Goal: Check status: Check status

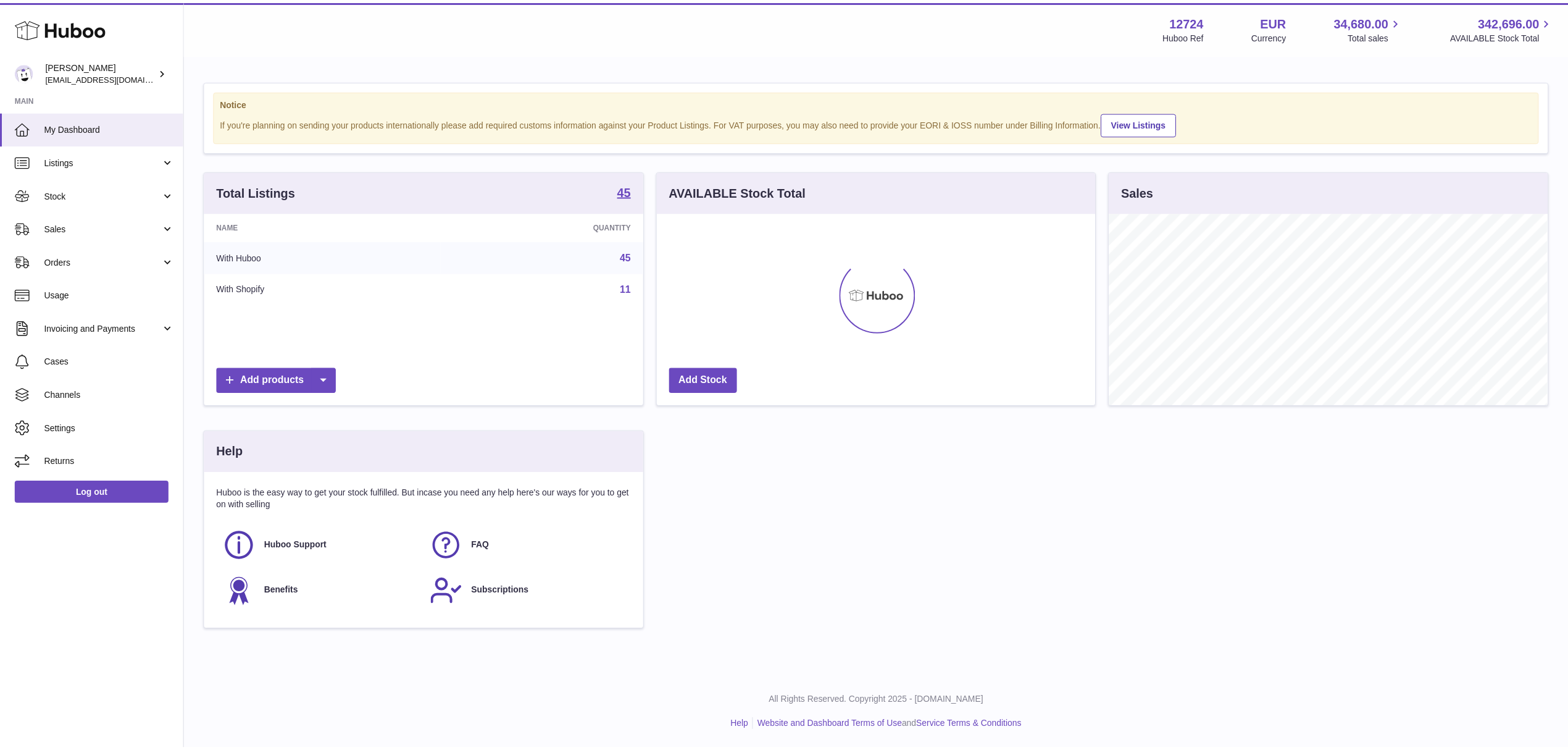
scroll to position [193, 442]
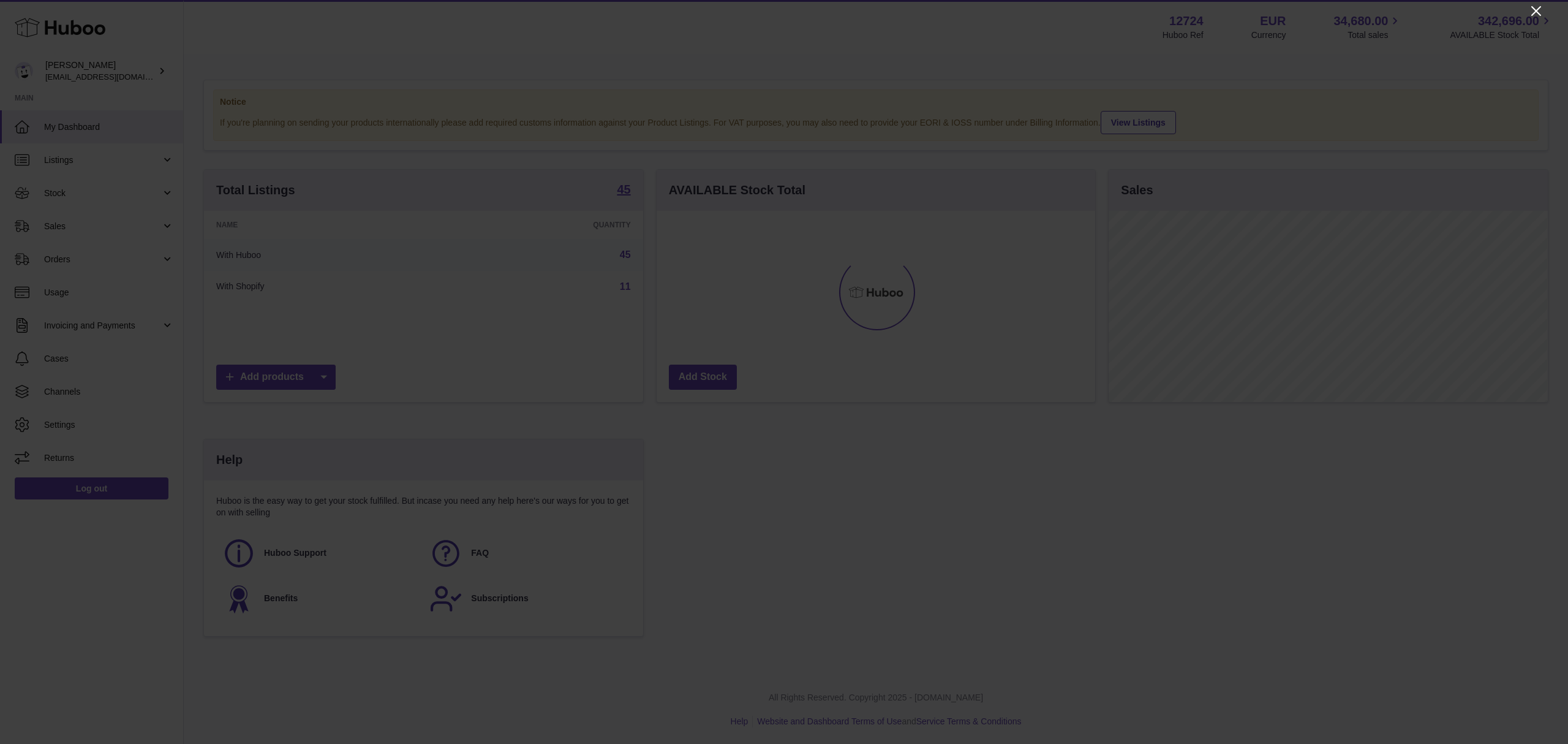
click at [1539, 8] on icon "Close" at bounding box center [1535, 10] width 9 height 9
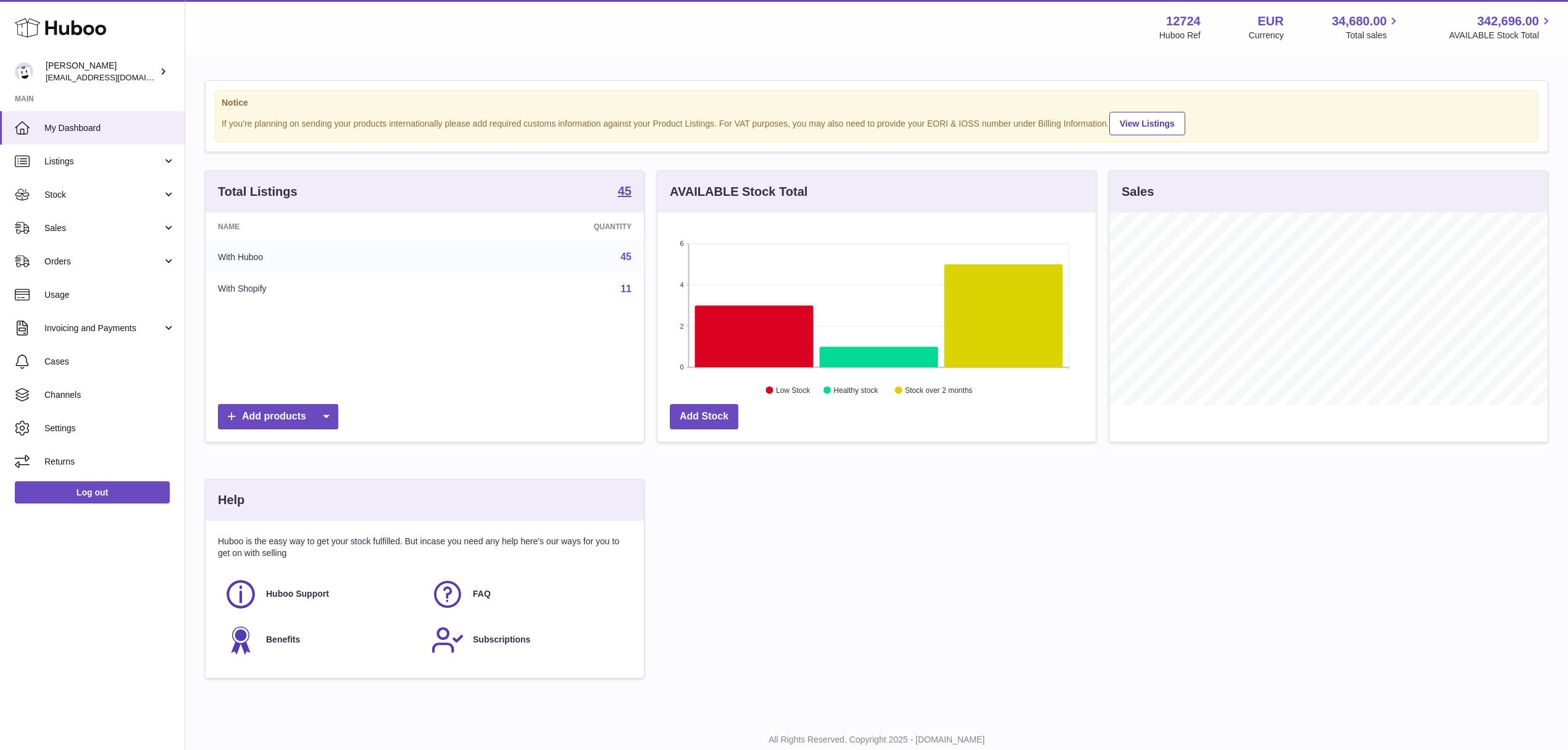
scroll to position [617536, 616904]
click at [618, 194] on strong "45" at bounding box center [625, 191] width 14 height 12
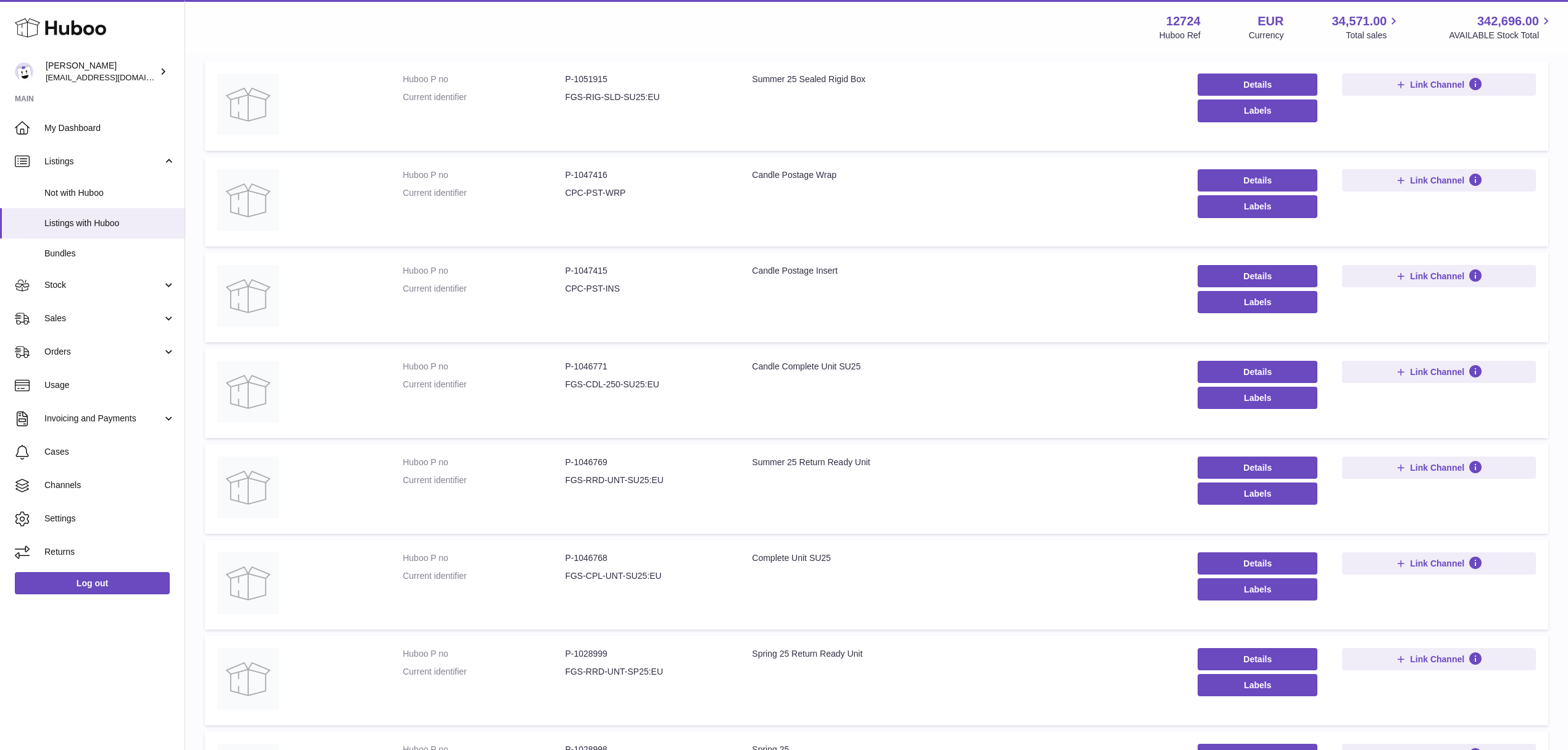
scroll to position [164, 0]
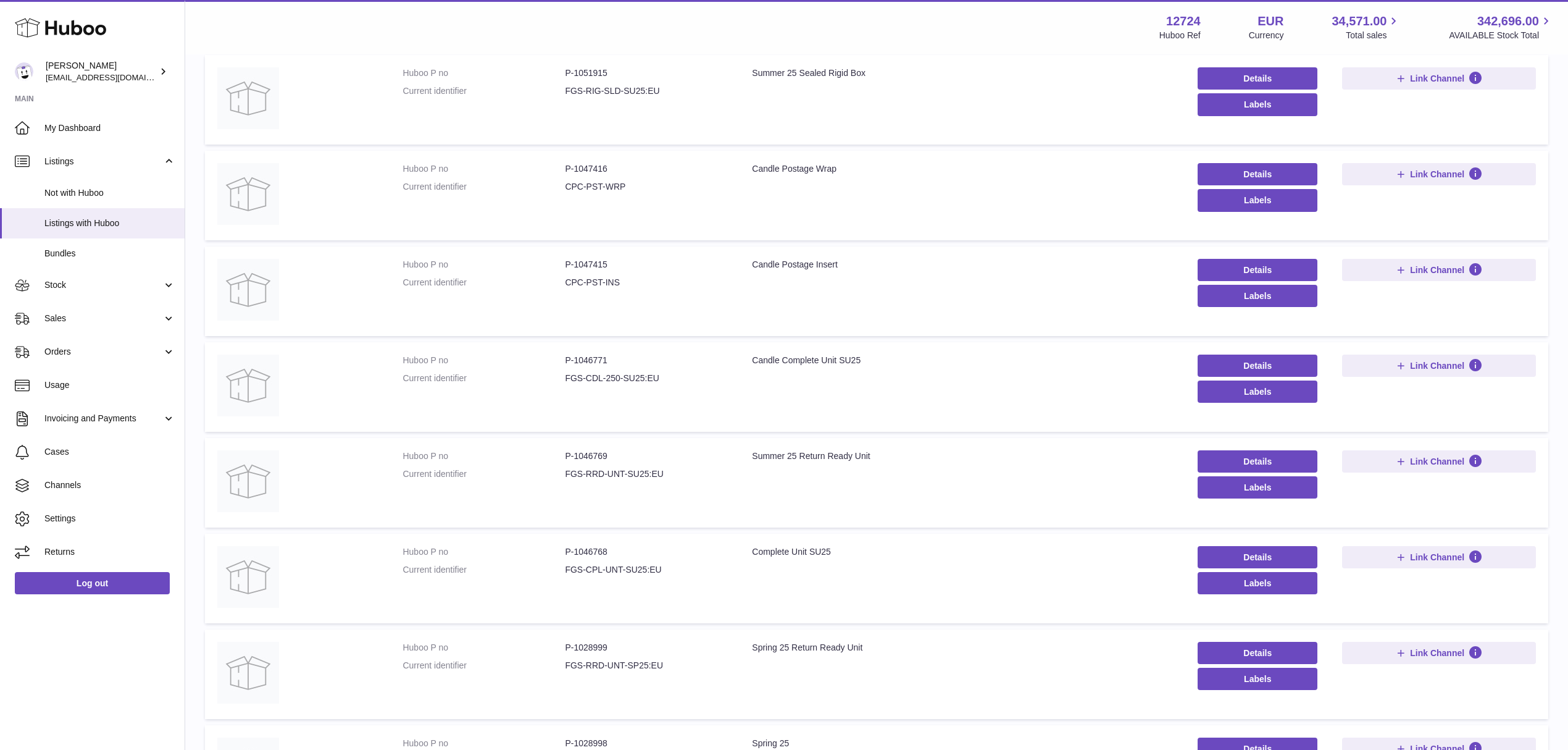
click at [593, 454] on dd "P-1046769" at bounding box center [645, 456] width 162 height 12
copy dd "1046769"
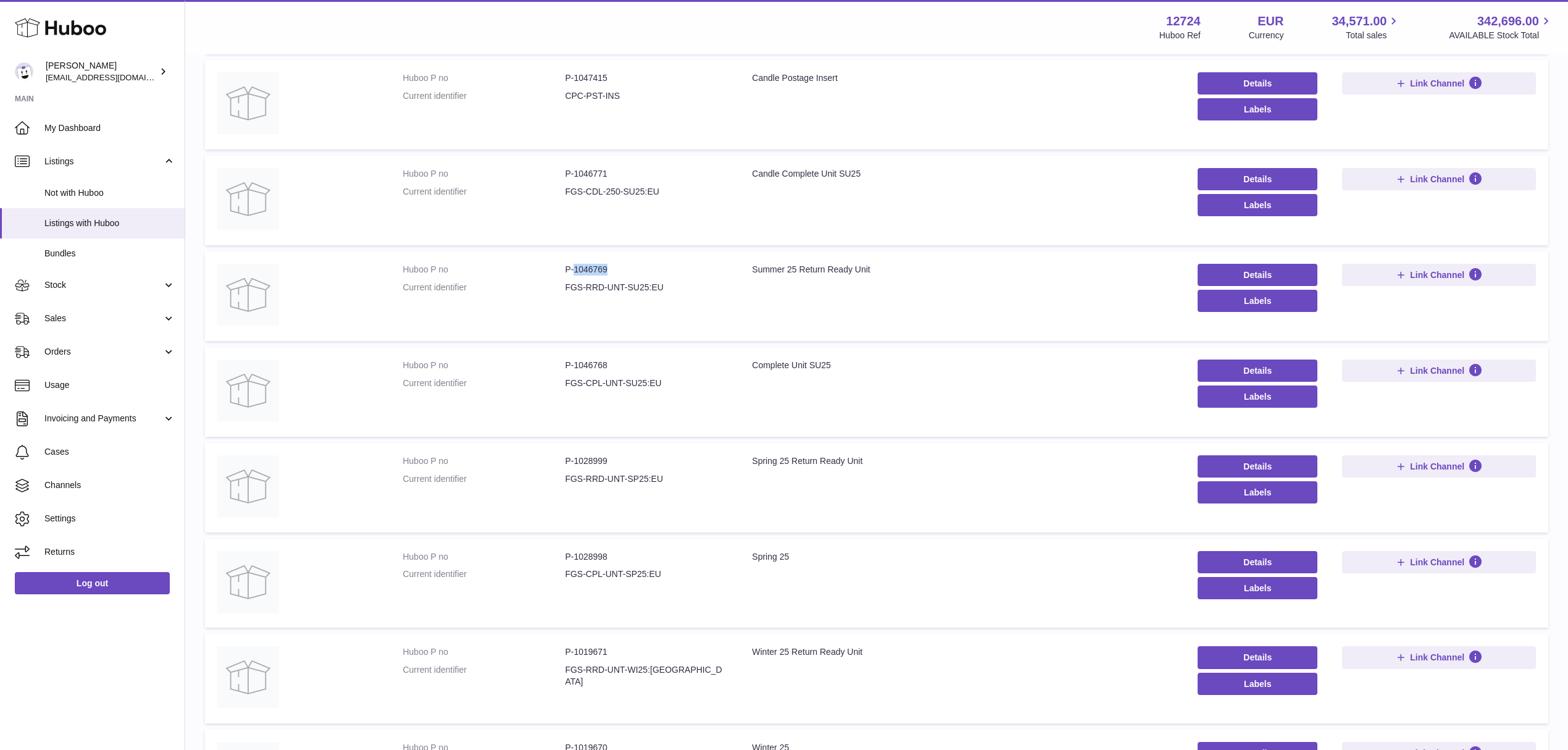
scroll to position [412, 0]
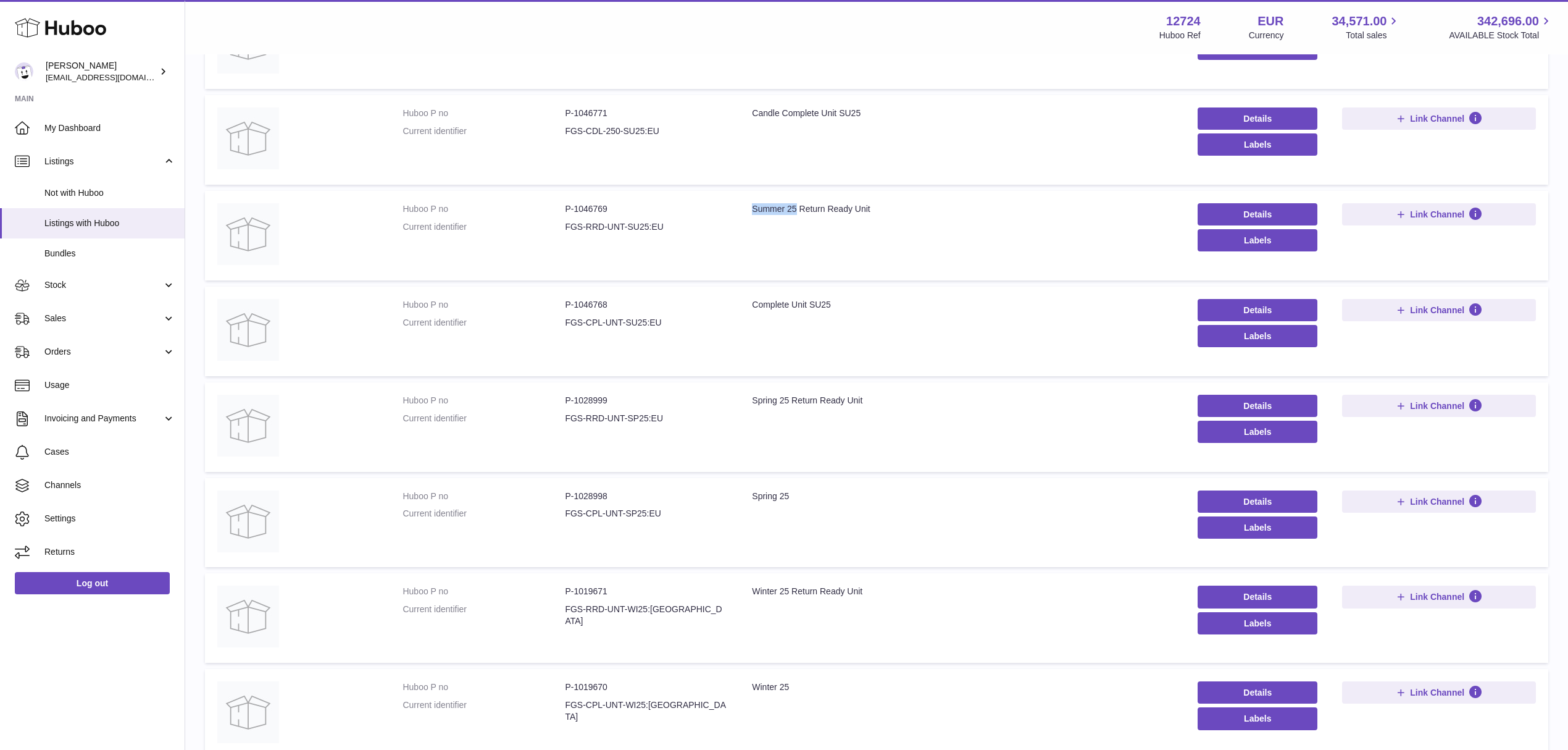
drag, startPoint x: 795, startPoint y: 209, endPoint x: 746, endPoint y: 209, distance: 49.0
click at [746, 209] on td "Title Summer 25 Return Ready Unit" at bounding box center [962, 236] width 446 height 90
copy div "Summer 25"
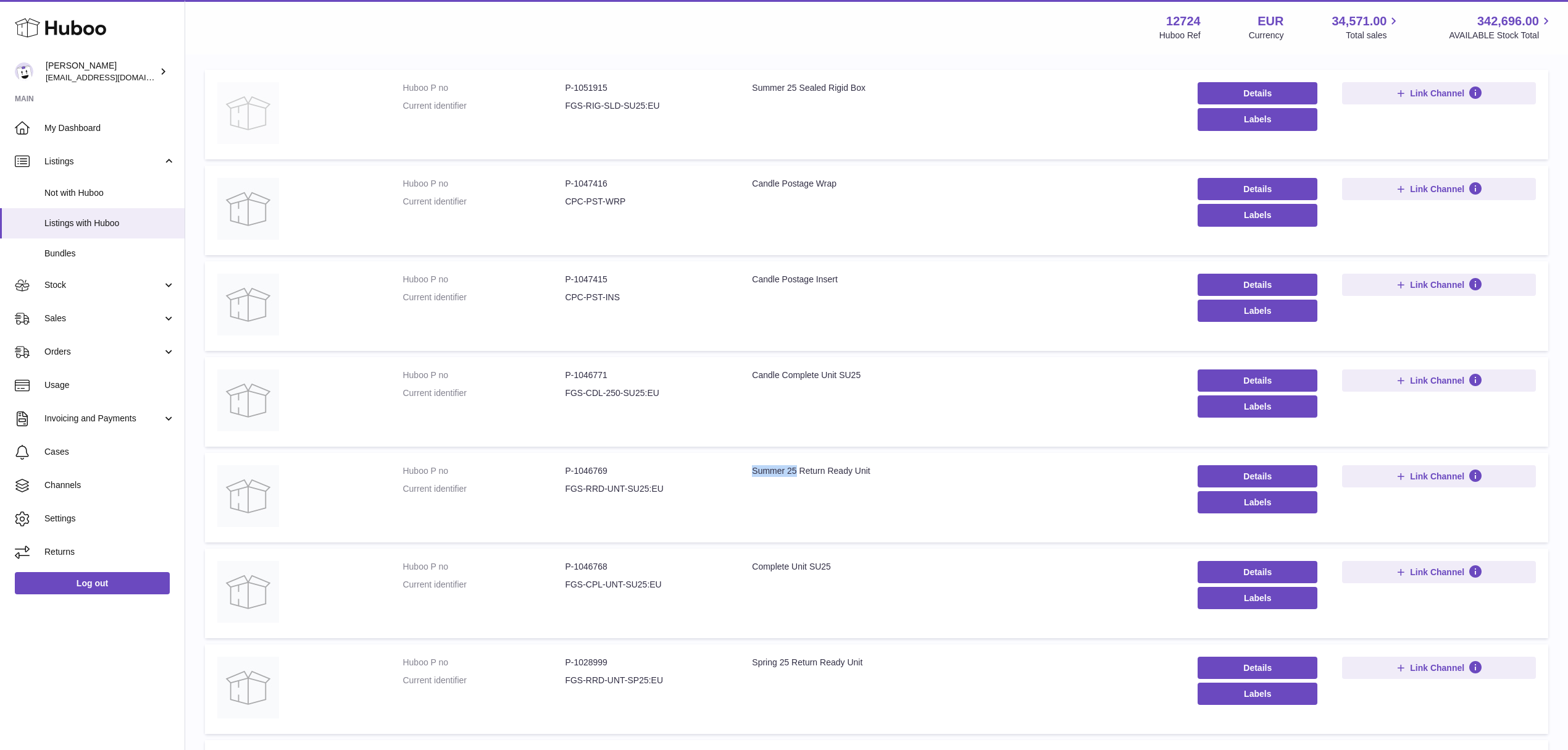
scroll to position [0, 0]
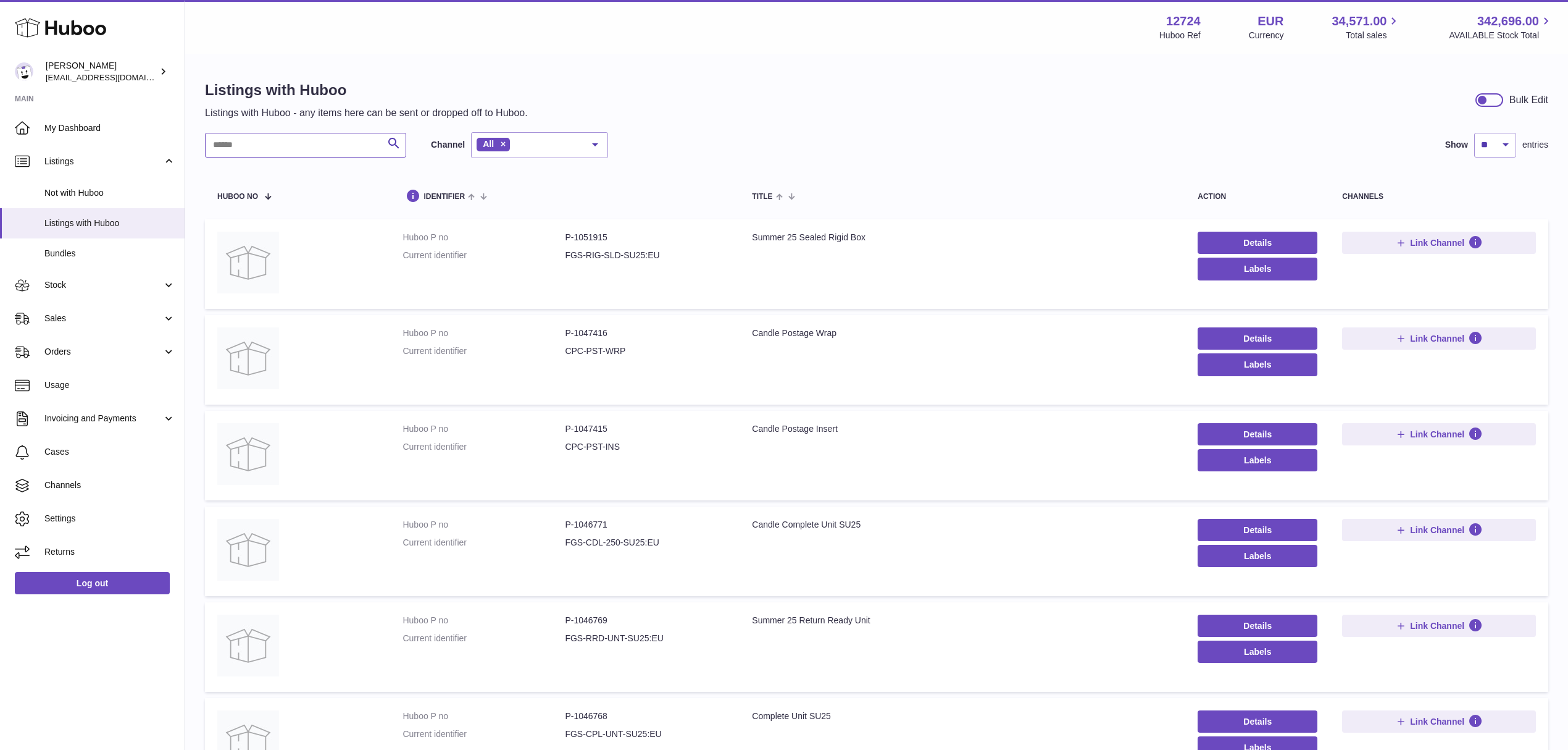
click at [240, 142] on input "text" at bounding box center [305, 145] width 201 height 25
paste input "*********"
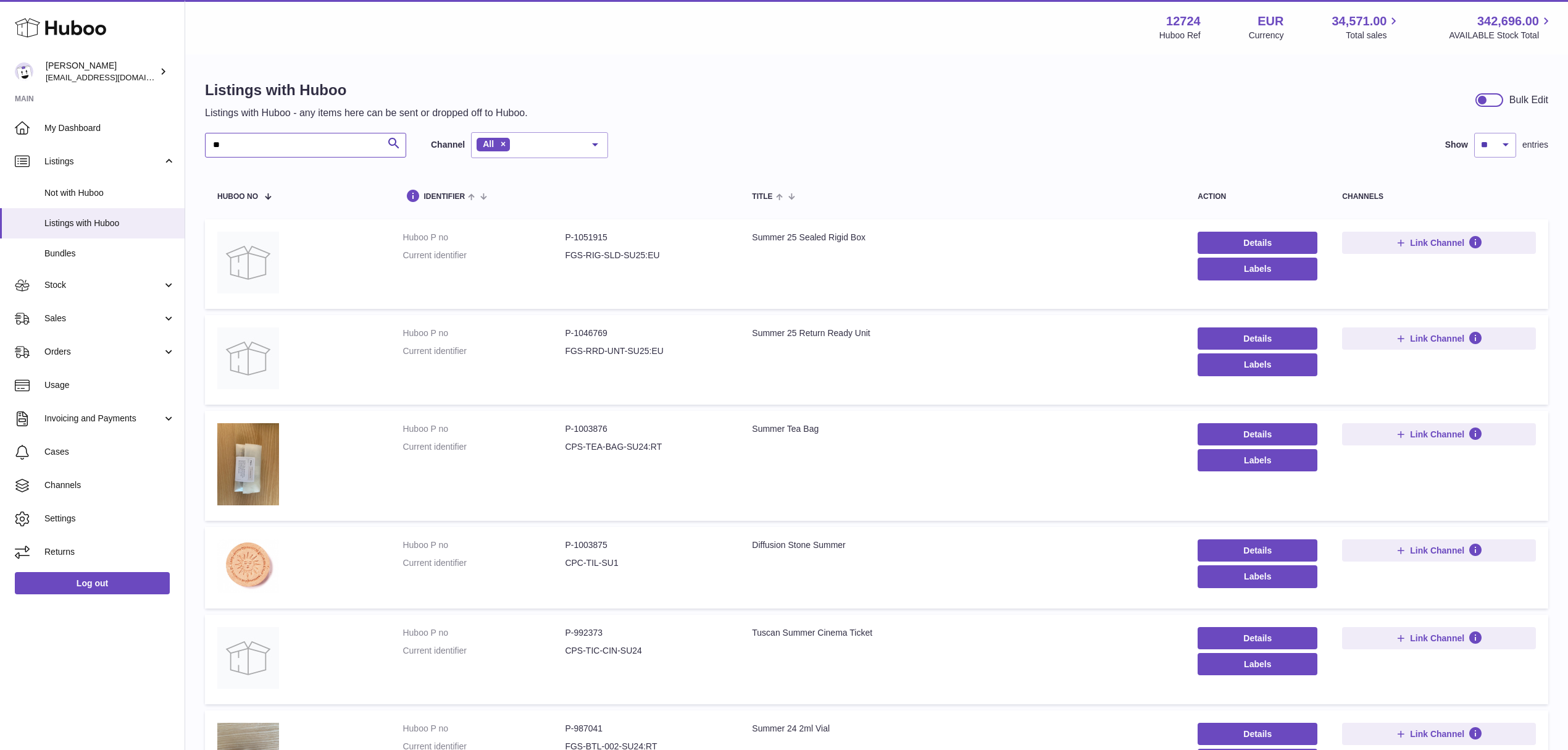
type input "*"
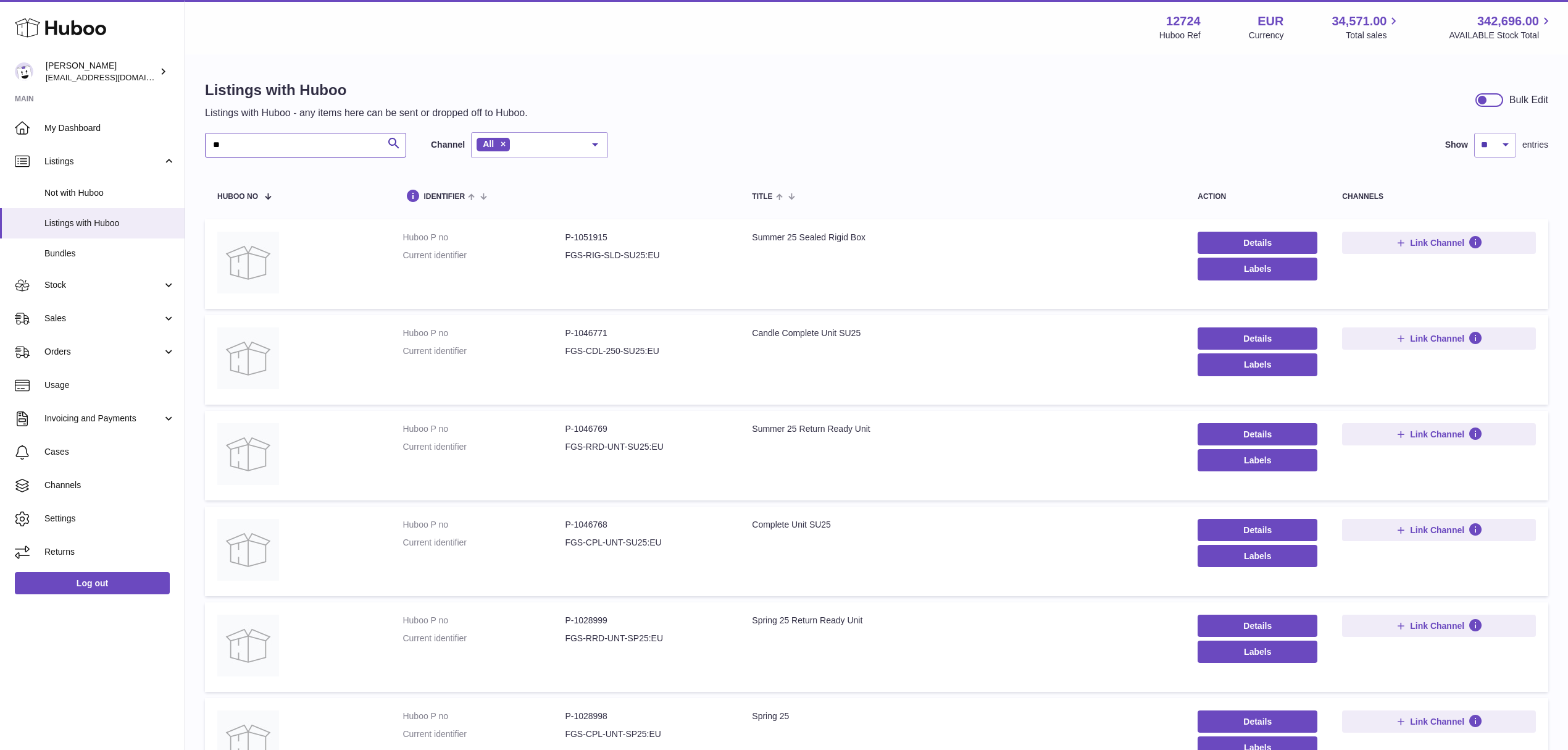
type input "**"
click at [596, 517] on td "Huboo P no P-1046768 Current identifier FGS-CPL-UNT-SU25:EU" at bounding box center [565, 551] width 349 height 90
click at [595, 517] on td "Huboo P no P-1046768 Current identifier FGS-CPL-UNT-SU25:EU" at bounding box center [565, 551] width 349 height 90
copy dd "1046768"
